Goal: Navigation & Orientation: Find specific page/section

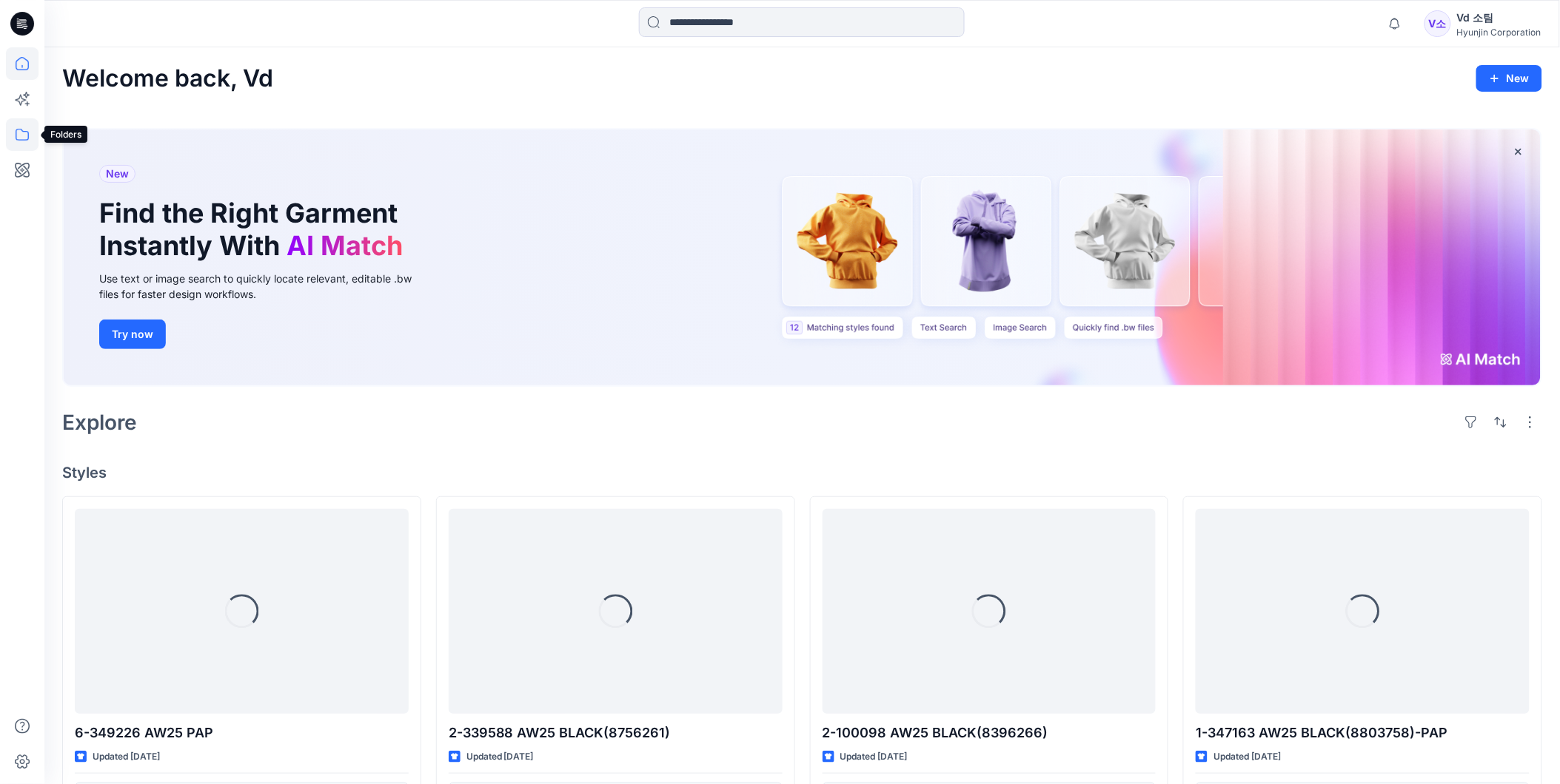
click at [11, 123] on icon at bounding box center [22, 135] width 33 height 33
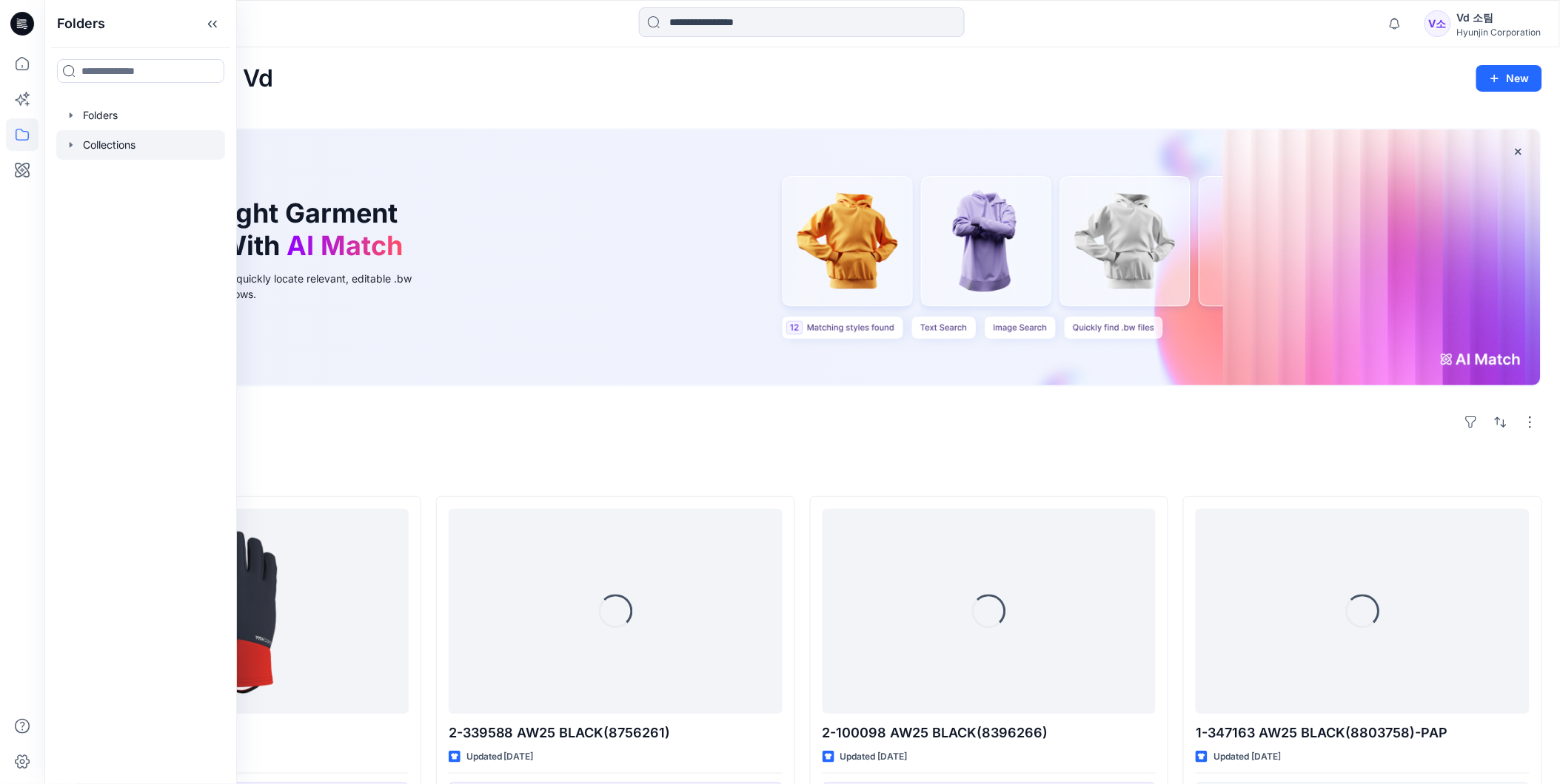
click at [107, 130] on div at bounding box center [140, 145] width 168 height 29
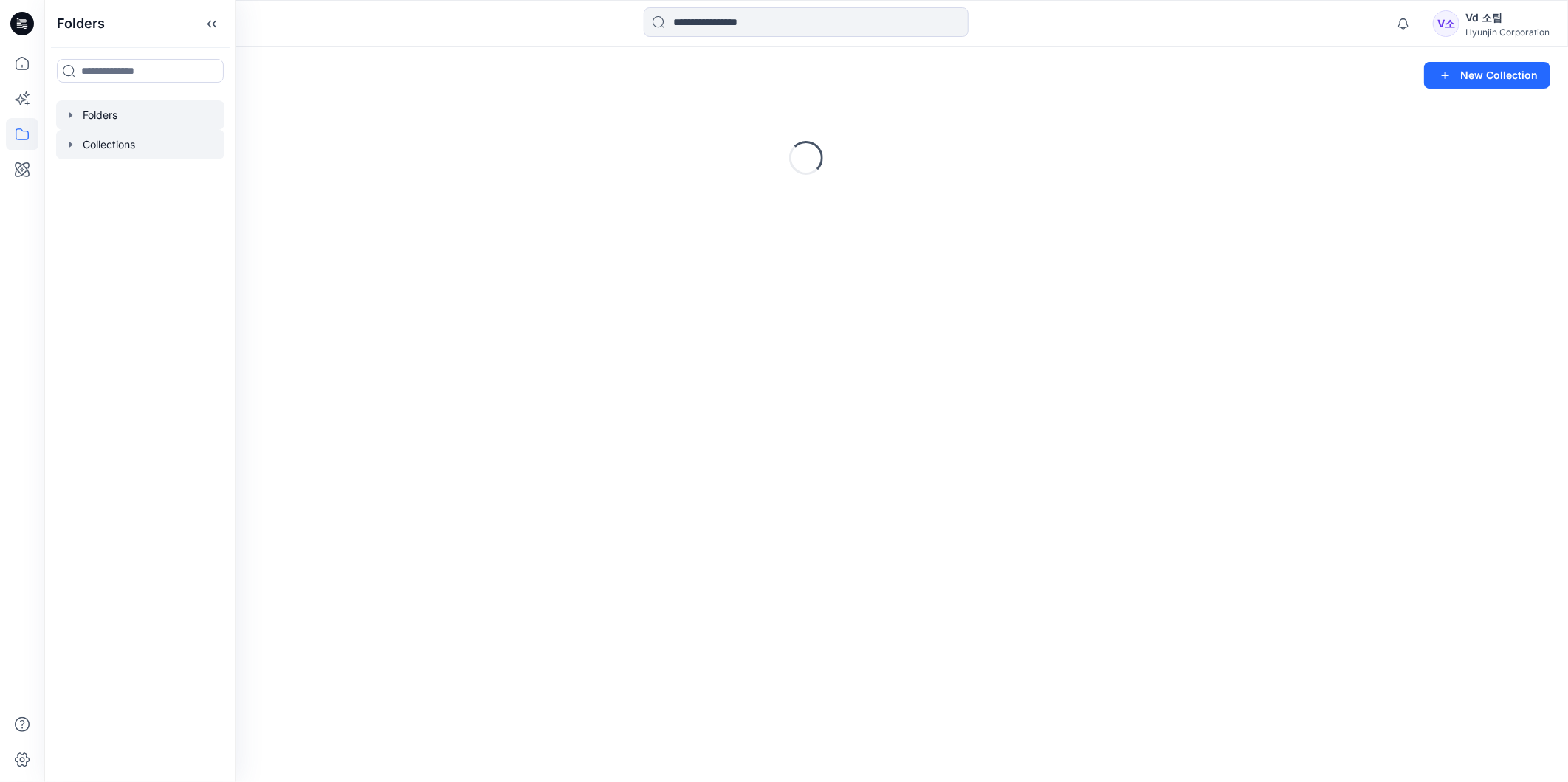
click at [110, 122] on div at bounding box center [140, 115] width 168 height 29
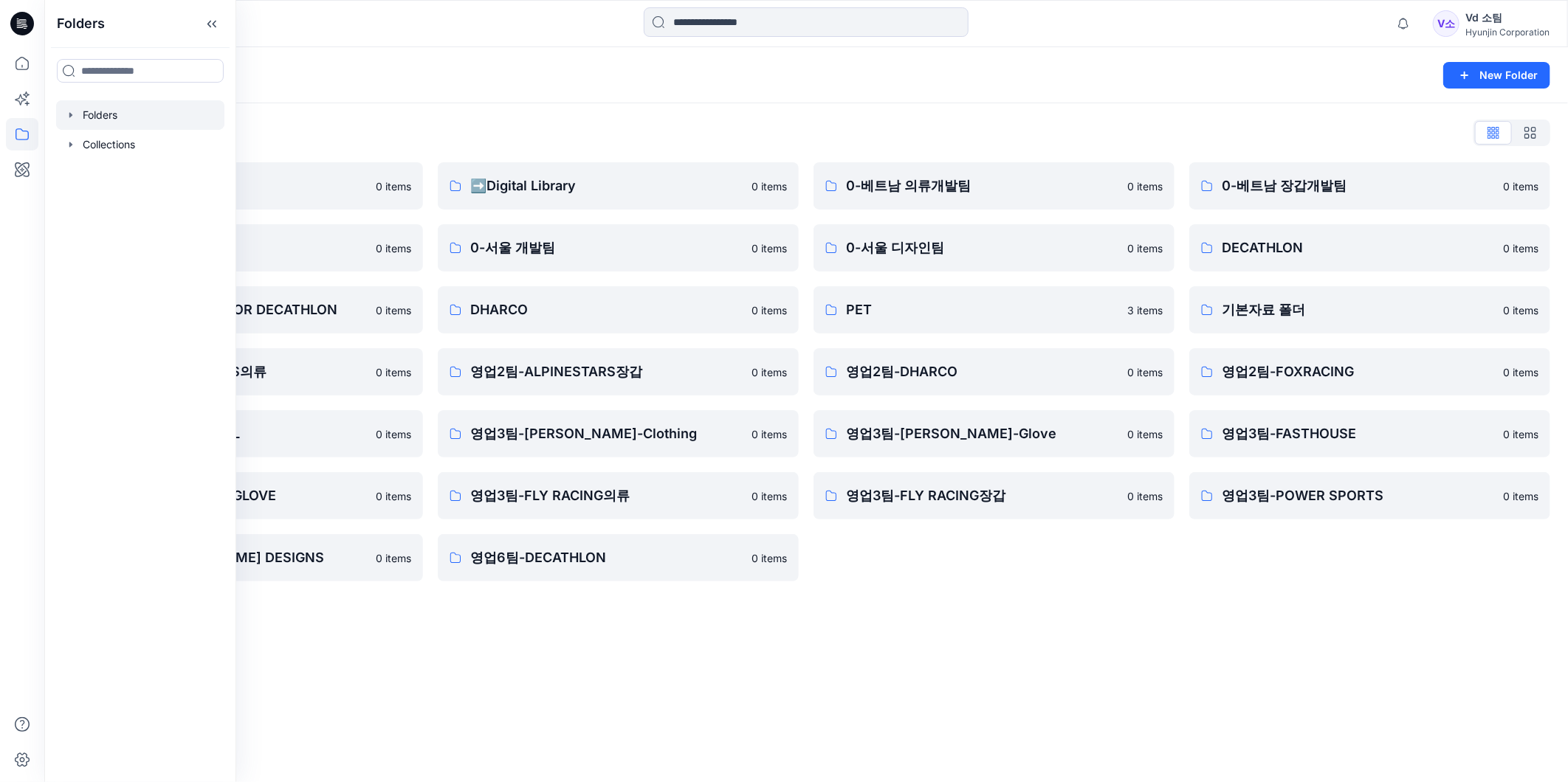
click at [1079, 599] on div "Folders List ♻️Project 0 items 0-본사VD 0 items DESIGN PROPOSAL FOR DECATHLON 0 i…" at bounding box center [807, 350] width 1524 height 496
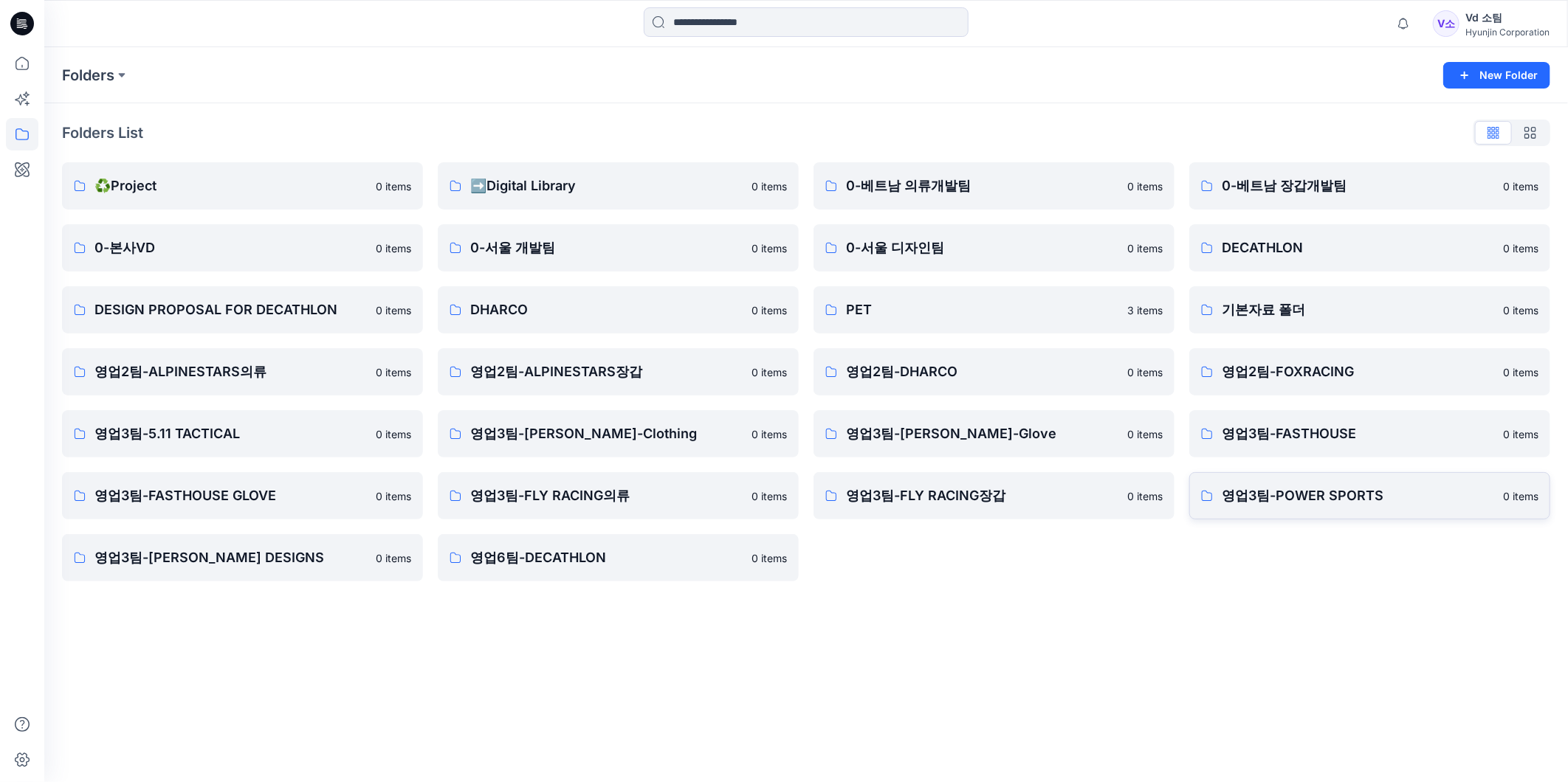
click at [1273, 491] on p "영업3팀-POWER SPORTS" at bounding box center [1359, 496] width 273 height 20
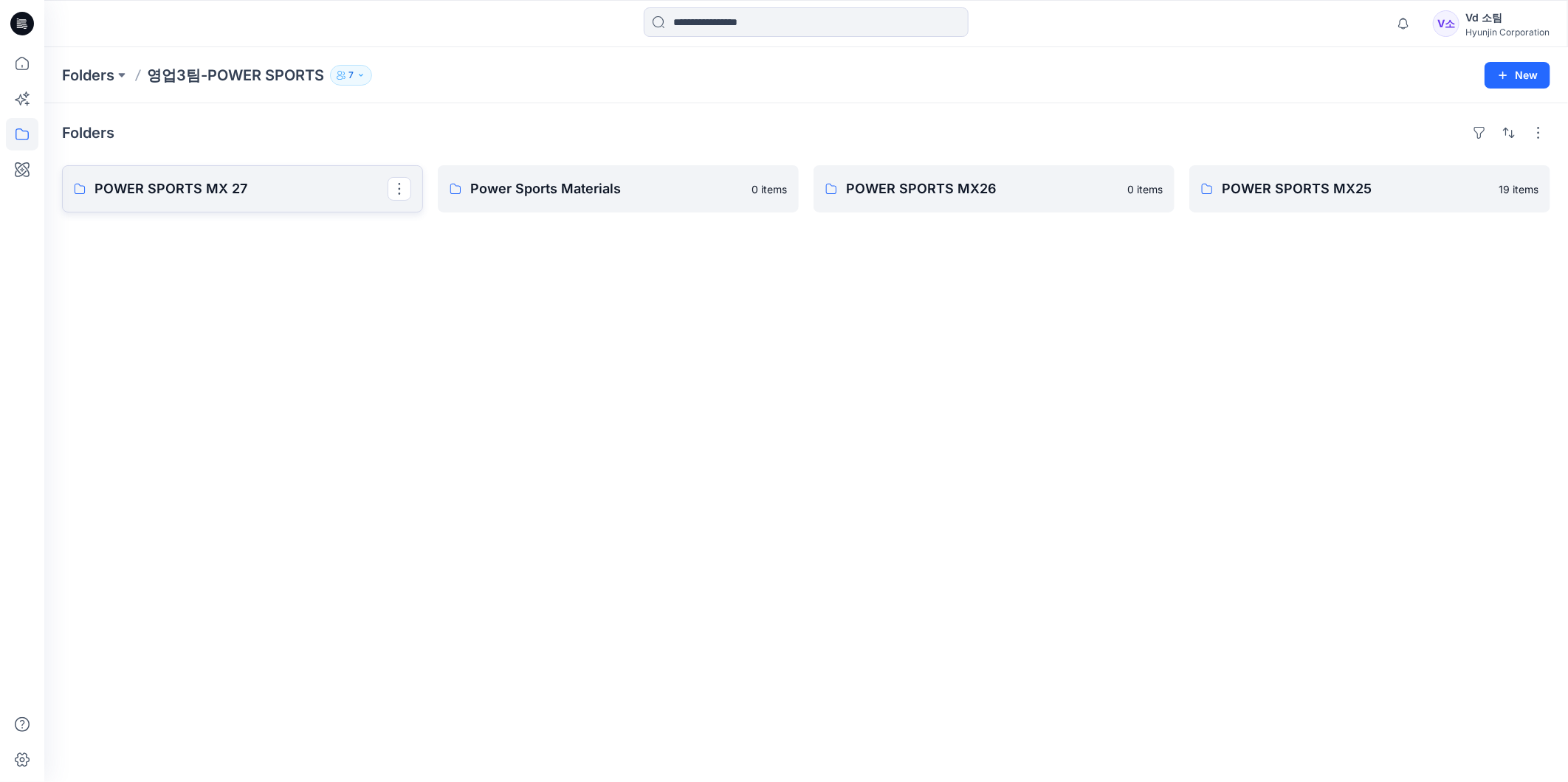
click at [203, 175] on link "POWER SPORTS MX 27" at bounding box center [242, 189] width 361 height 47
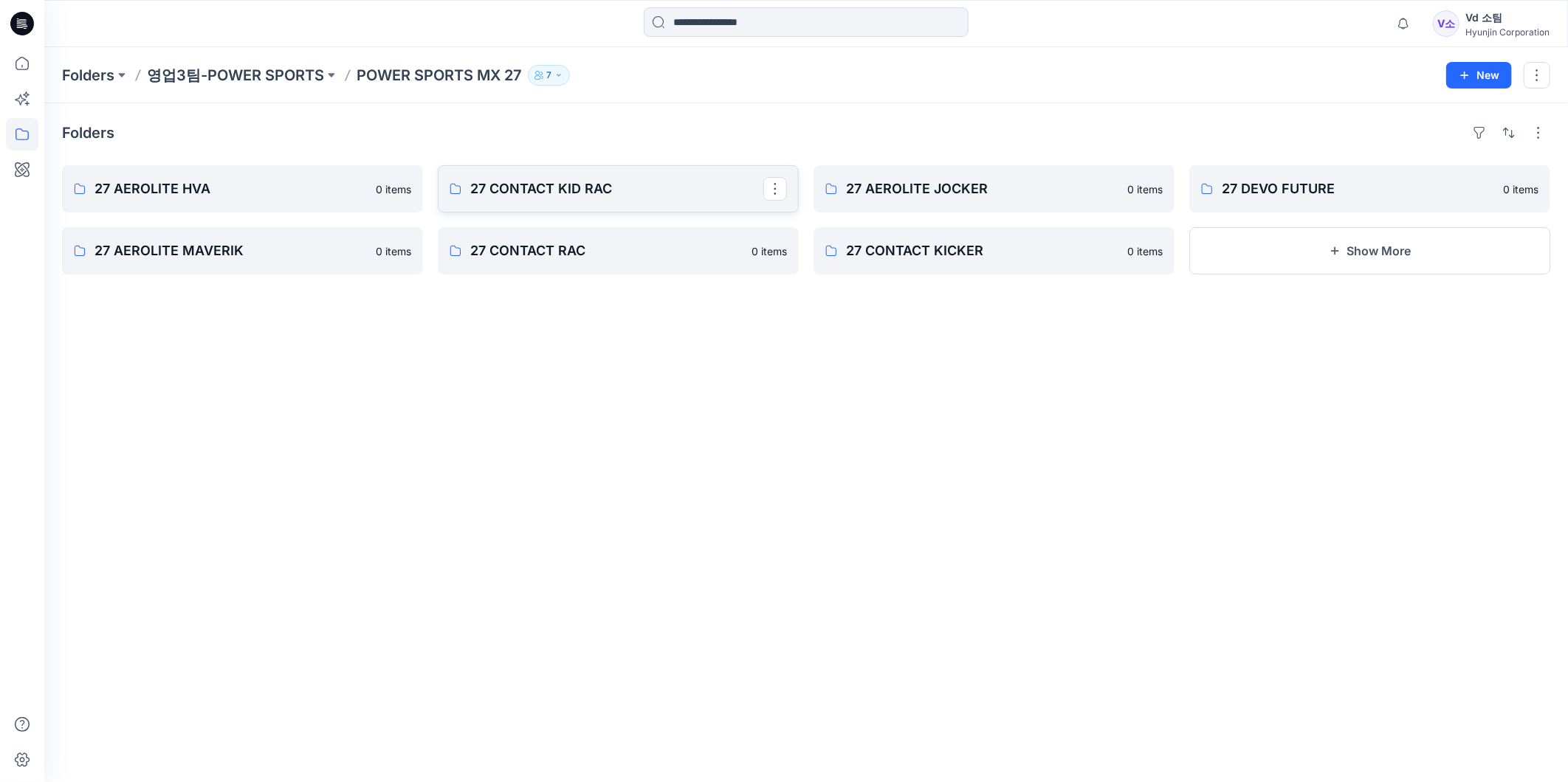
click at [566, 181] on p "27 CONTACT KID RAC" at bounding box center [617, 188] width 293 height 20
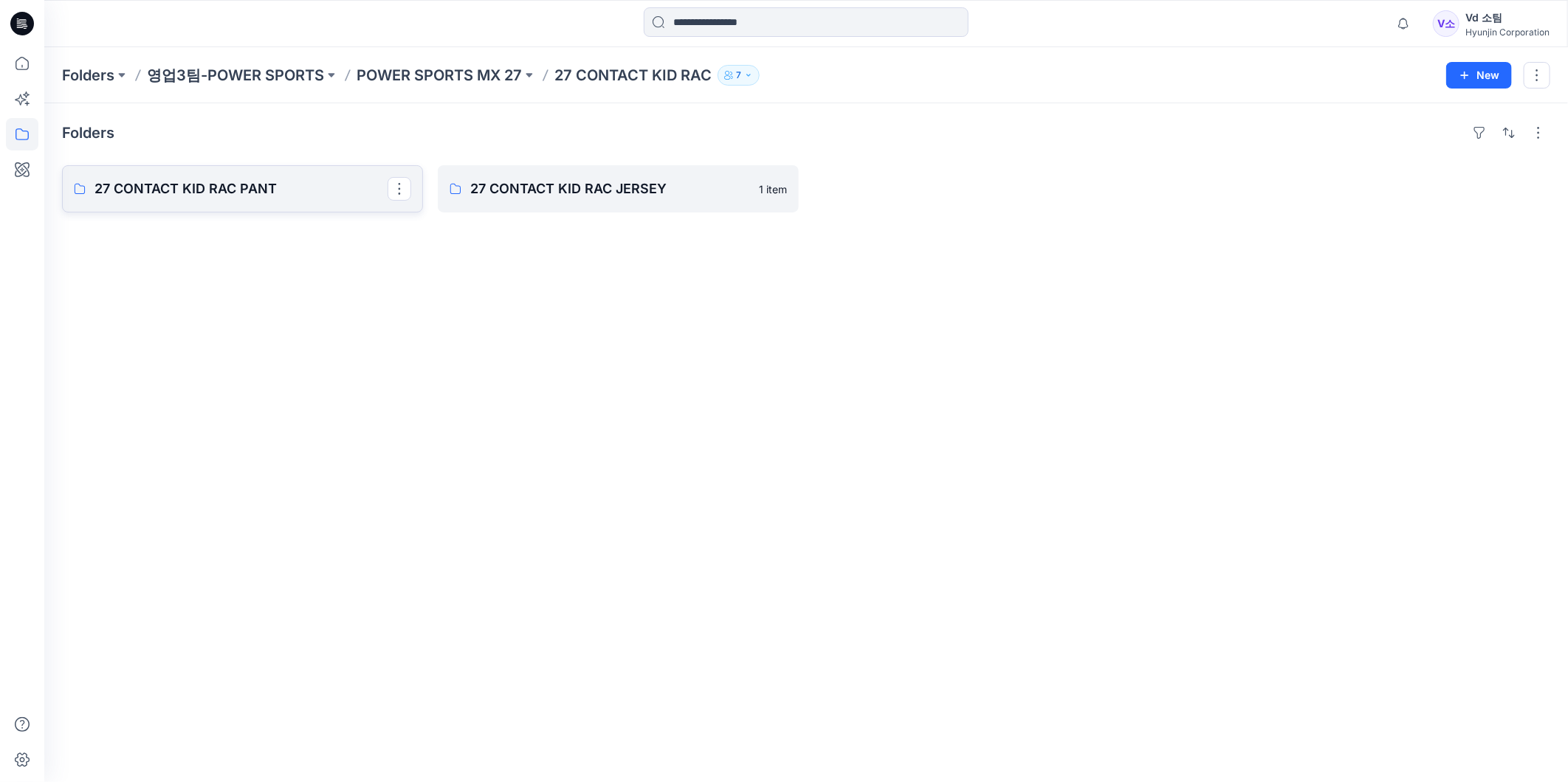
click at [267, 187] on p "27 CONTACT KID RAC PANT" at bounding box center [240, 188] width 293 height 20
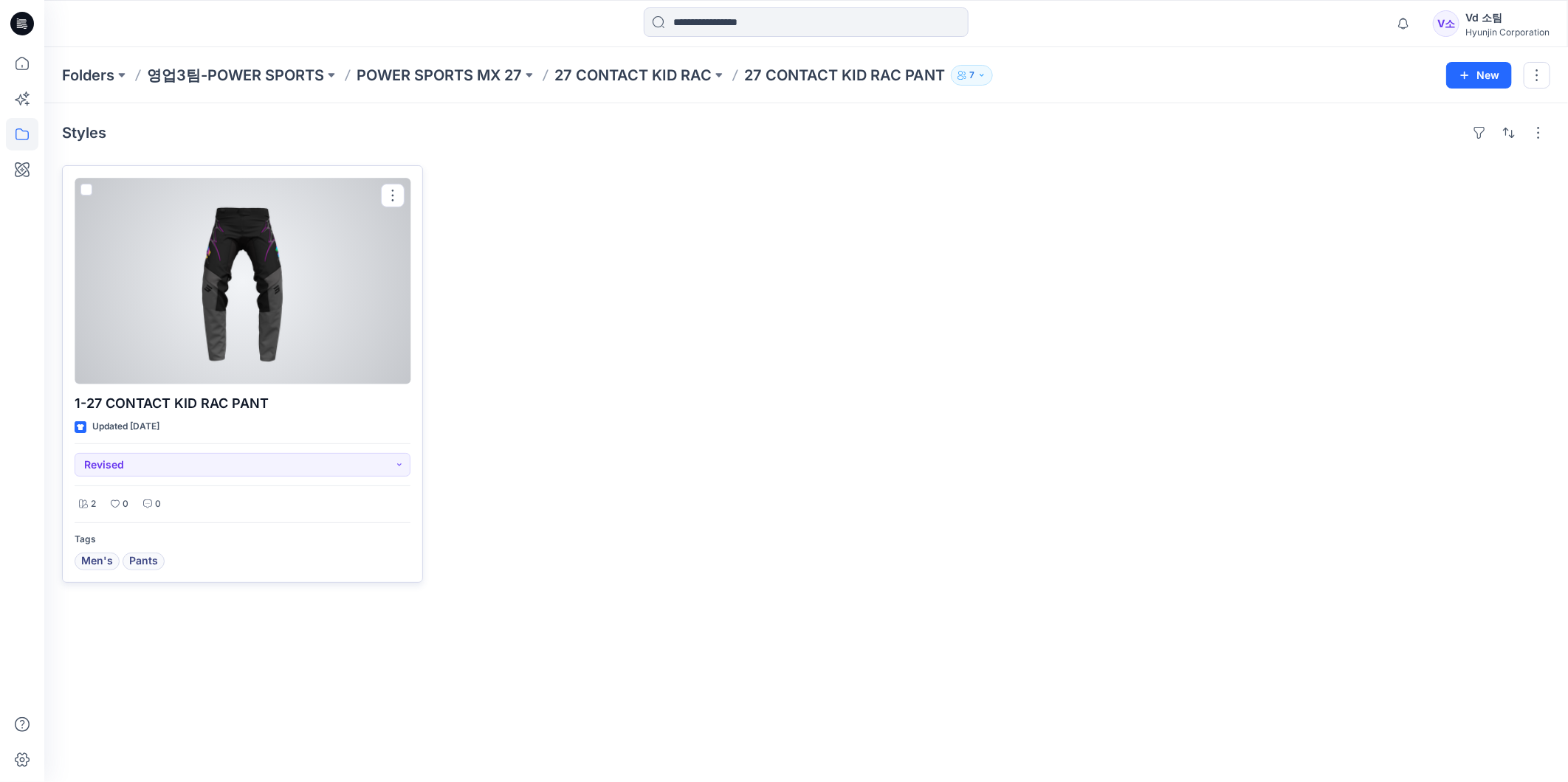
click at [269, 304] on div at bounding box center [243, 281] width 336 height 207
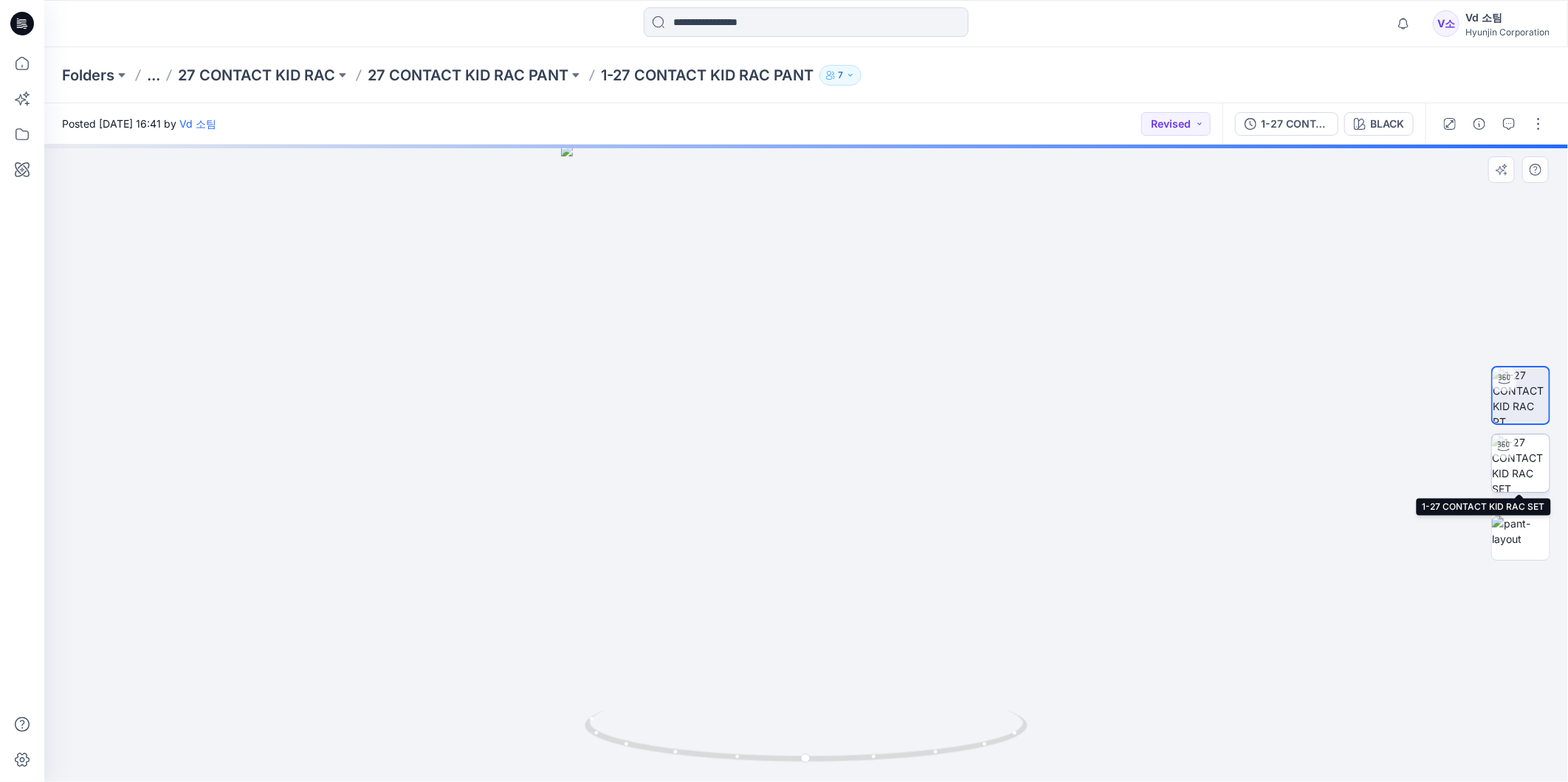
click at [1540, 470] on img at bounding box center [1521, 463] width 58 height 58
drag, startPoint x: 913, startPoint y: 780, endPoint x: 712, endPoint y: 780, distance: 201.0
click at [712, 780] on img at bounding box center [807, 746] width 443 height 71
